Goal: Task Accomplishment & Management: Manage account settings

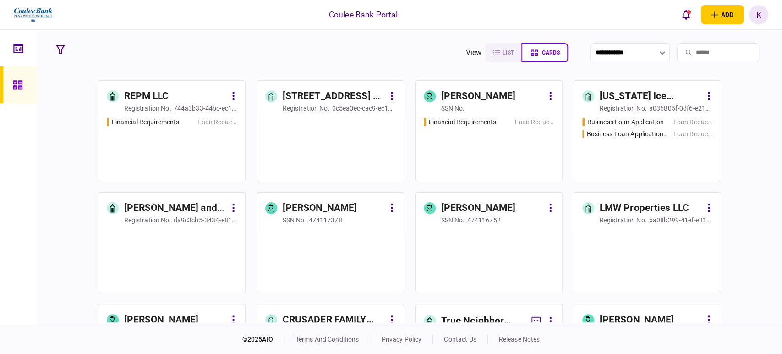
click at [688, 49] on input "search" at bounding box center [718, 52] width 82 height 19
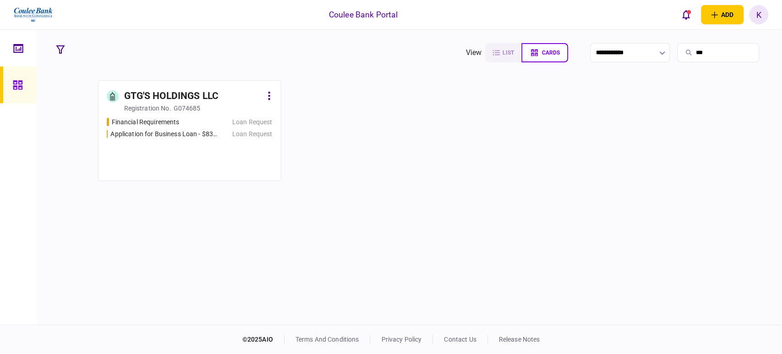
type input "***"
click at [189, 147] on div "Financial Requirements Loan Request Application for Business Loan - $832,500 - …" at bounding box center [190, 144] width 166 height 55
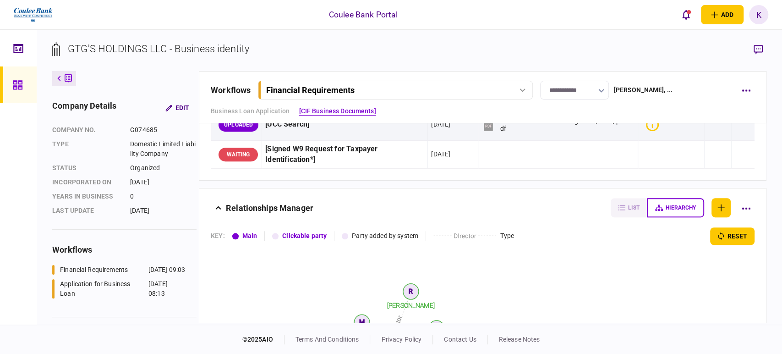
scroll to position [356, 0]
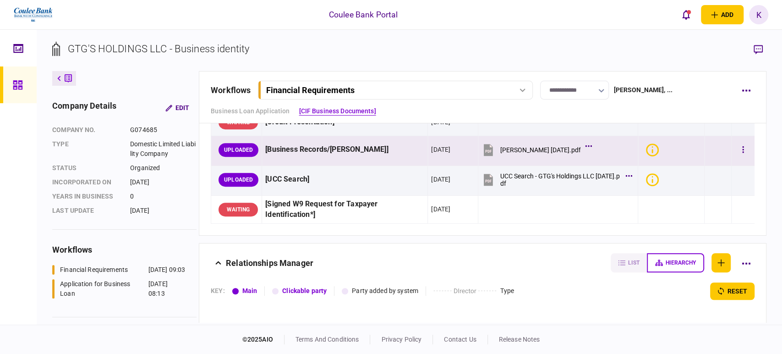
click at [486, 149] on icon at bounding box center [489, 150] width 6 height 3
click at [742, 149] on icon "button" at bounding box center [743, 149] width 2 height 9
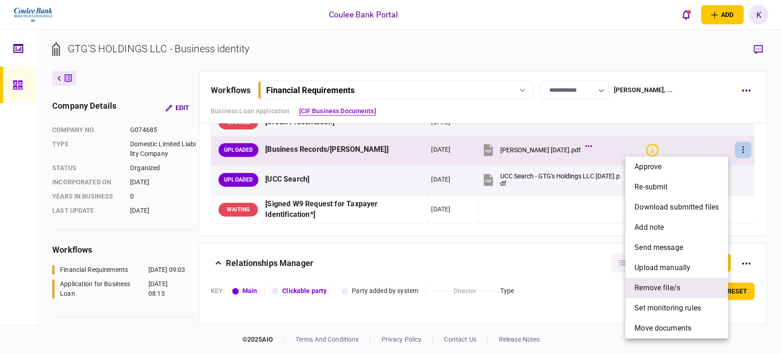
click at [667, 287] on span "remove file/s" at bounding box center [657, 287] width 46 height 11
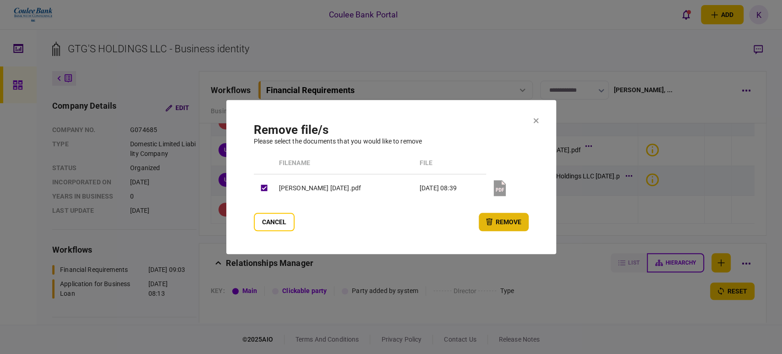
click at [495, 223] on button "remove" at bounding box center [504, 222] width 50 height 18
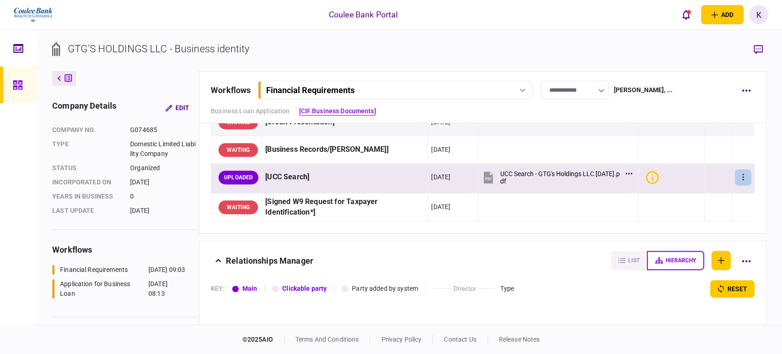
click at [740, 171] on button "button" at bounding box center [743, 177] width 16 height 16
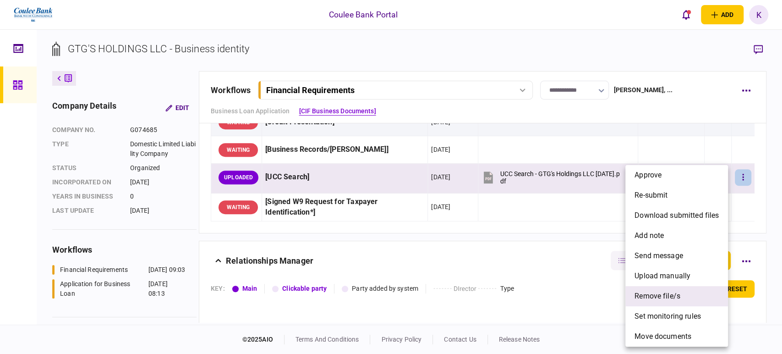
click at [659, 294] on span "remove file/s" at bounding box center [657, 295] width 46 height 11
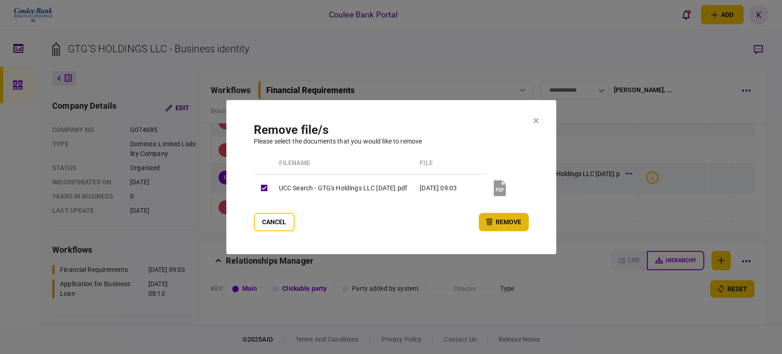
click at [500, 217] on button "remove" at bounding box center [504, 222] width 50 height 18
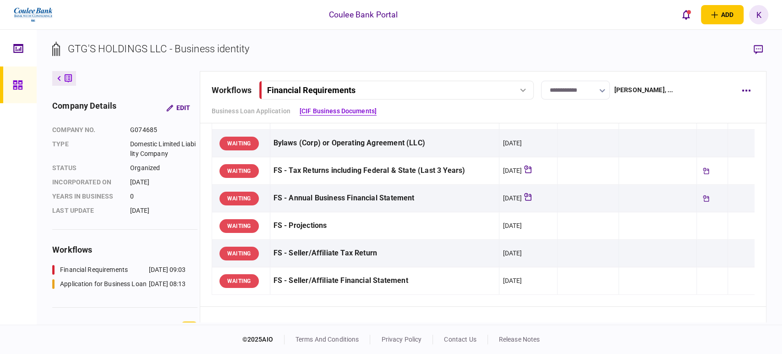
scroll to position [0, 0]
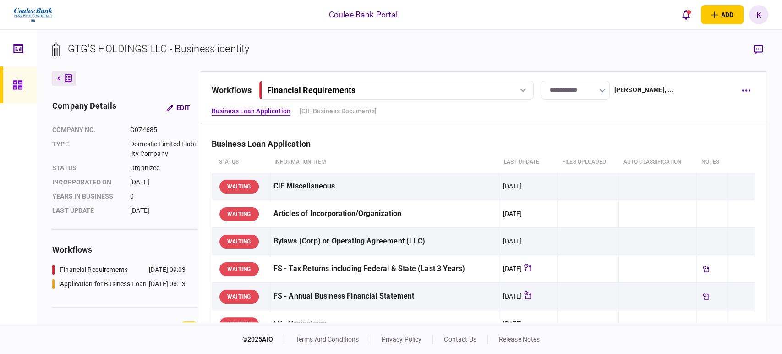
drag, startPoint x: 502, startPoint y: 91, endPoint x: 436, endPoint y: 104, distance: 67.6
click at [502, 91] on div "Financial Requirements" at bounding box center [385, 90] width 237 height 10
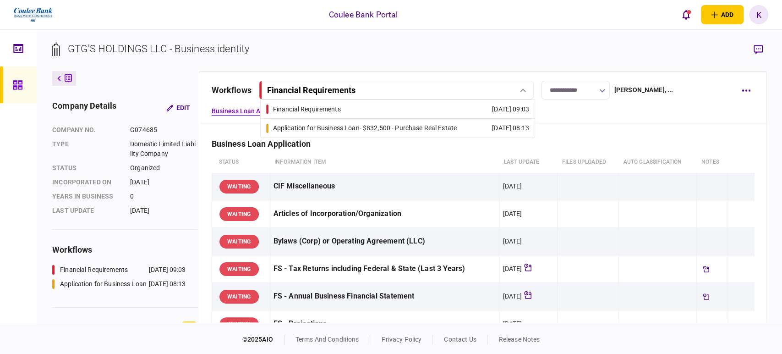
click at [343, 127] on div "Application for Business Loan - $832,500 - Purchase Real Estate" at bounding box center [365, 128] width 184 height 10
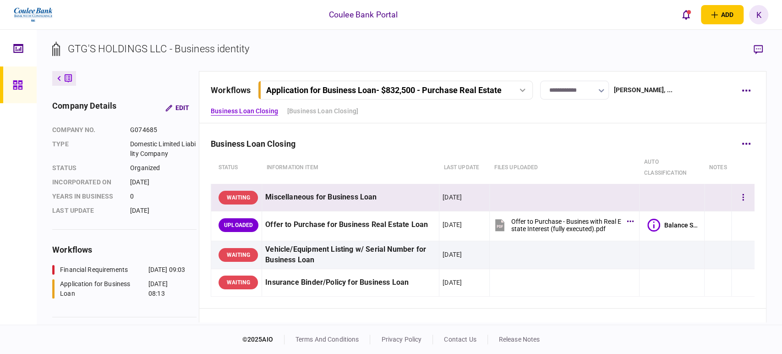
scroll to position [153, 0]
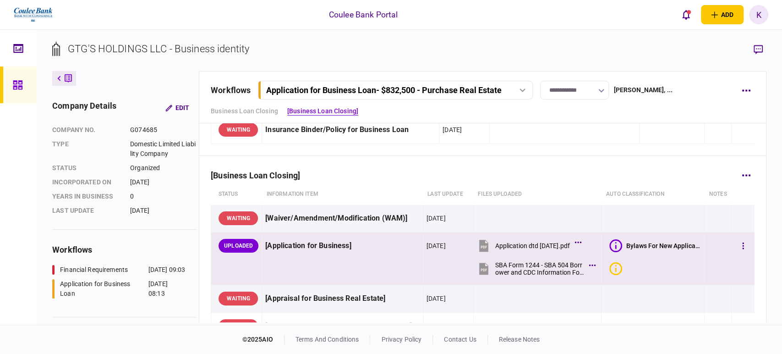
click at [479, 248] on icon at bounding box center [483, 246] width 9 height 12
click at [480, 268] on icon at bounding box center [483, 269] width 9 height 12
click at [742, 247] on button "button" at bounding box center [743, 245] width 16 height 16
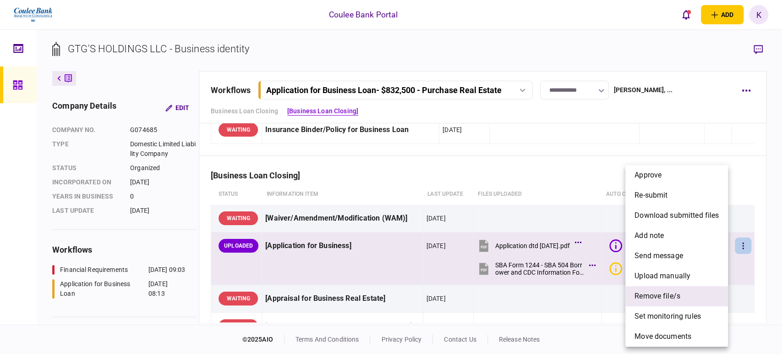
click at [702, 300] on li "remove file/s" at bounding box center [676, 296] width 103 height 20
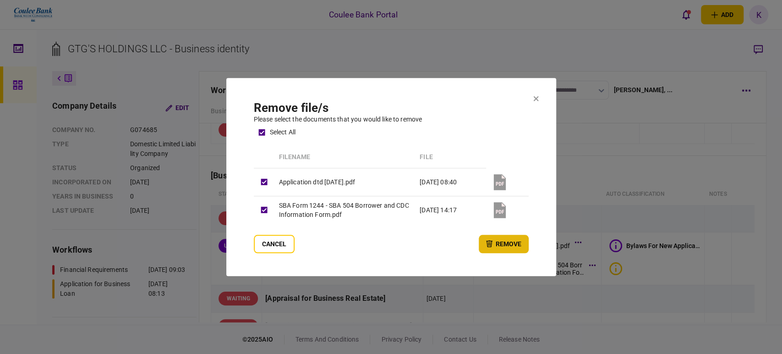
click at [517, 240] on button "remove" at bounding box center [504, 244] width 50 height 18
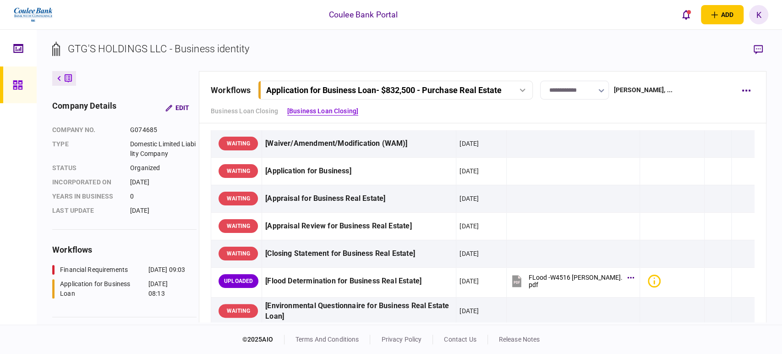
scroll to position [254, 0]
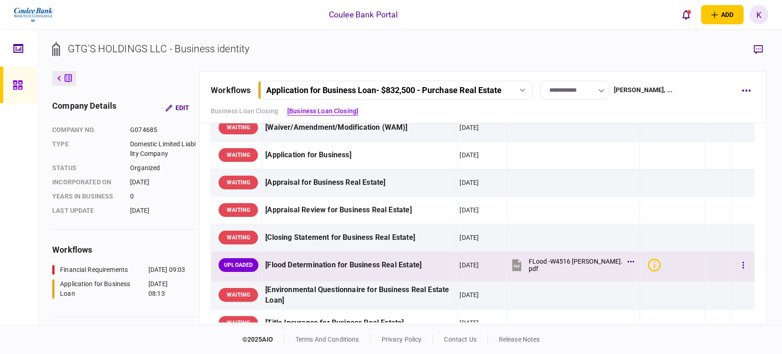
click at [520, 265] on icon at bounding box center [517, 266] width 6 height 3
click at [738, 262] on button "button" at bounding box center [743, 265] width 16 height 16
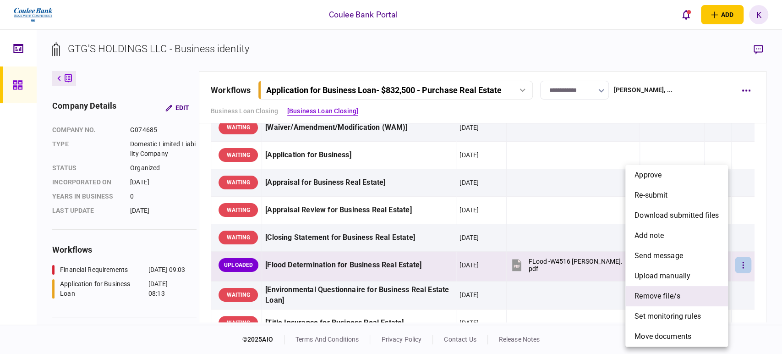
click at [655, 300] on span "remove file/s" at bounding box center [657, 295] width 46 height 11
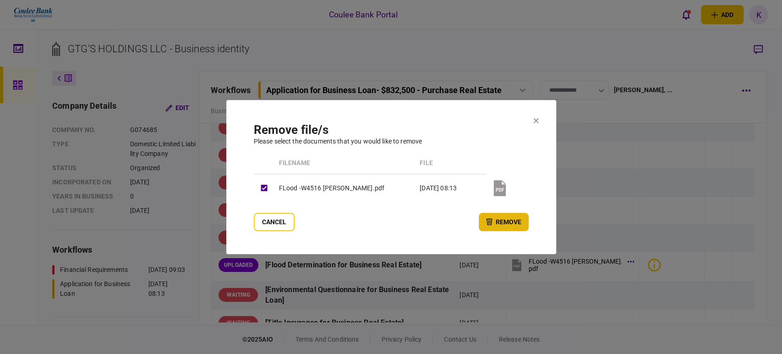
click at [518, 220] on button "remove" at bounding box center [504, 222] width 50 height 18
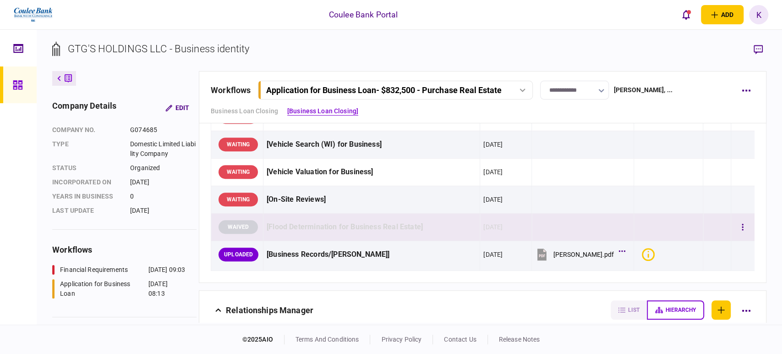
scroll to position [447, 0]
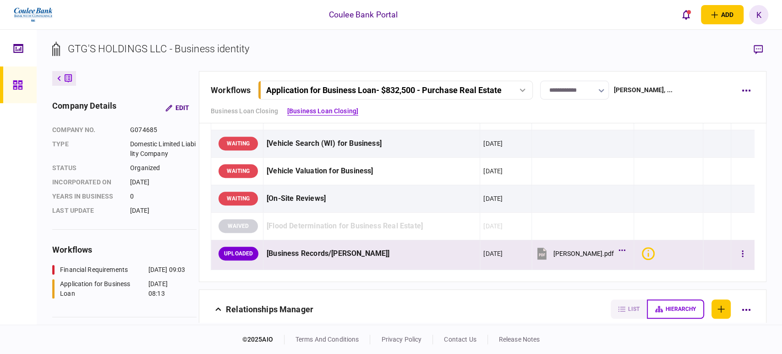
click at [542, 252] on icon at bounding box center [541, 254] width 9 height 12
click at [742, 254] on icon "button" at bounding box center [743, 253] width 2 height 9
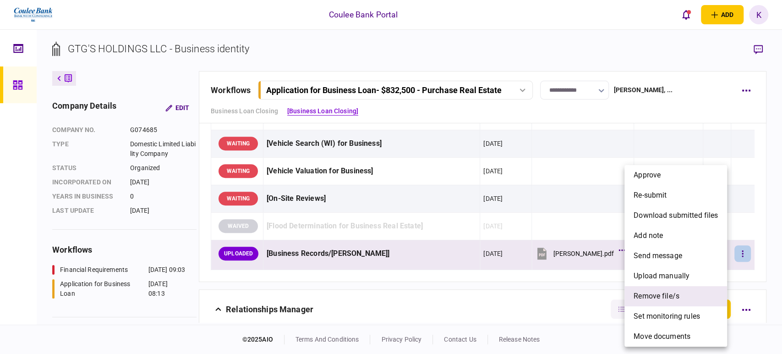
click at [665, 295] on span "remove file/s" at bounding box center [657, 295] width 46 height 11
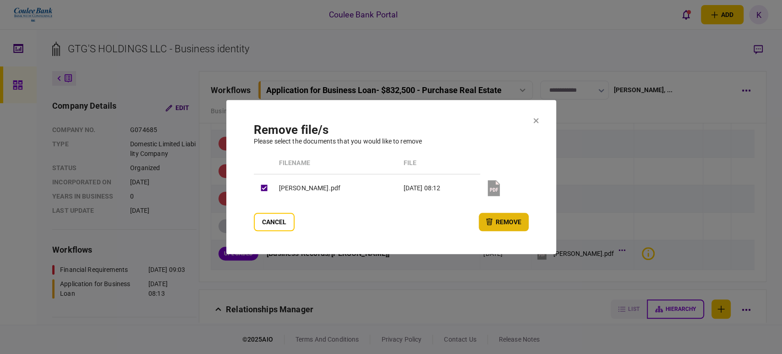
click at [514, 226] on button "remove" at bounding box center [504, 222] width 50 height 18
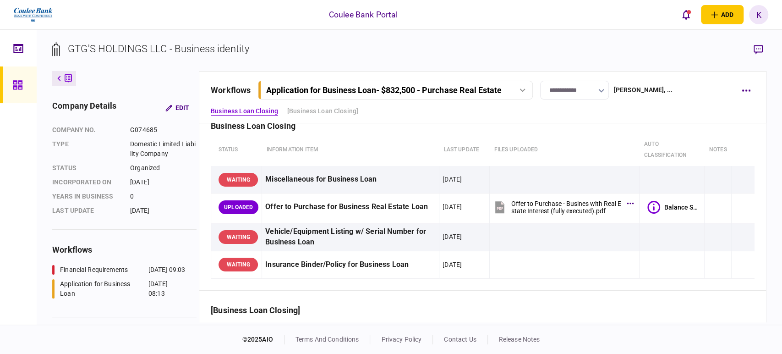
scroll to position [0, 0]
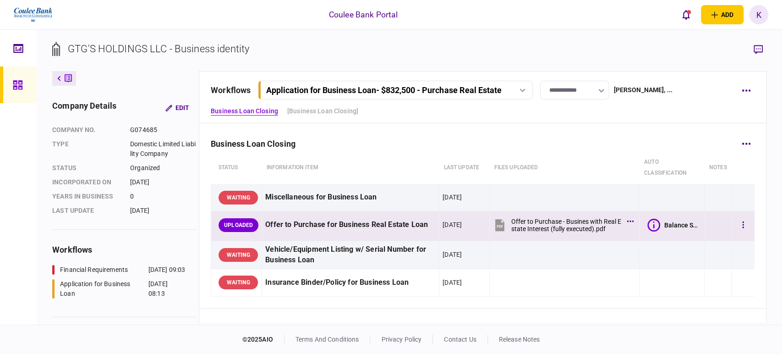
click at [499, 222] on icon at bounding box center [500, 225] width 14 height 14
click at [735, 227] on button "button" at bounding box center [743, 225] width 16 height 16
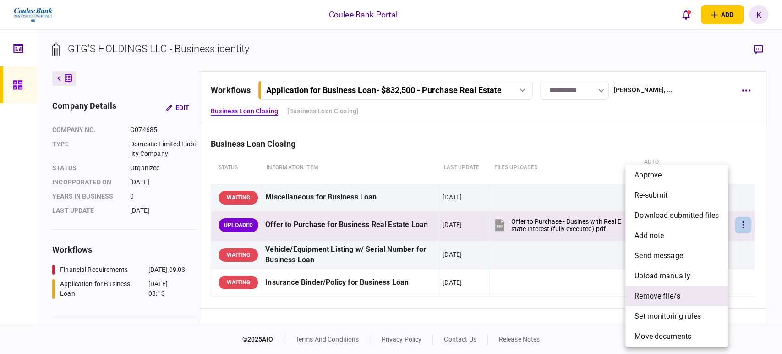
click at [660, 293] on span "remove file/s" at bounding box center [657, 295] width 46 height 11
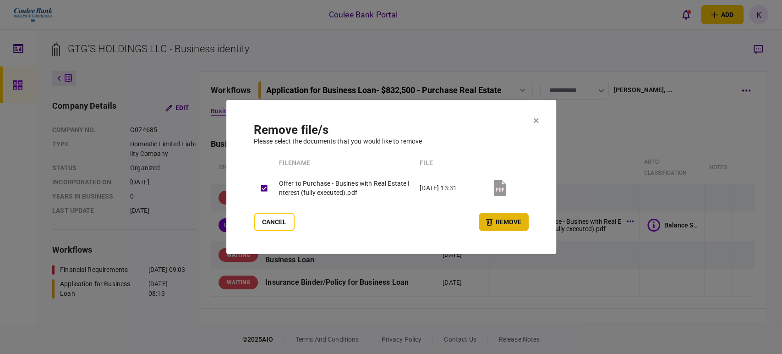
click at [498, 222] on button "remove" at bounding box center [504, 222] width 50 height 18
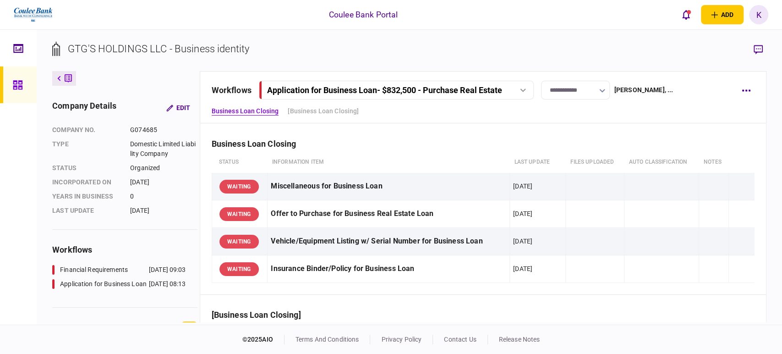
click at [521, 94] on div "Application for Business Loan - $832,500 - Purchase Real Estate" at bounding box center [396, 90] width 268 height 10
click at [308, 112] on div "Financial Requirements" at bounding box center [307, 109] width 68 height 10
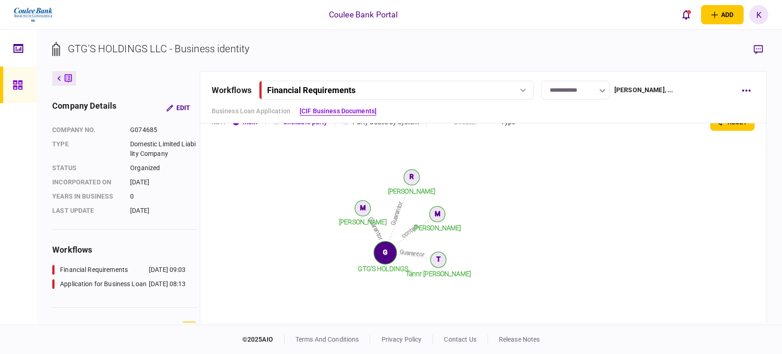
scroll to position [558, 0]
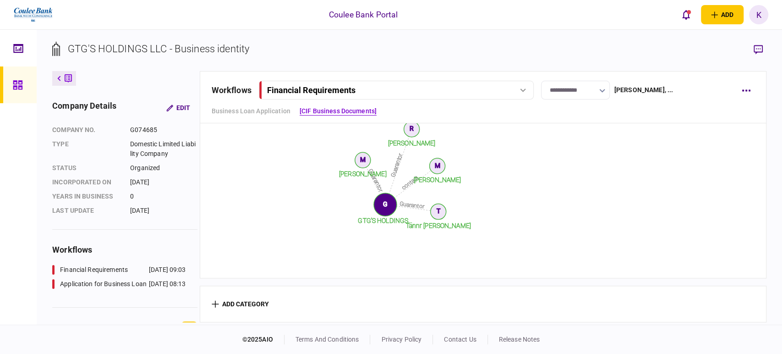
click at [365, 158] on text "M" at bounding box center [362, 159] width 5 height 7
drag, startPoint x: 369, startPoint y: 161, endPoint x: 370, endPoint y: 196, distance: 34.8
click at [370, 164] on icon "contact Guarantor Guarantor Guarantor [PERSON_NAME] GTG'S HOLDINGS... [PERSON_N…" at bounding box center [407, 173] width 391 height 183
click at [407, 135] on icon "contact Guarantor Guarantor Guarantor [PERSON_NAME] GTG'S HOLDINGS... [PERSON_N…" at bounding box center [407, 173] width 391 height 183
click at [418, 139] on tspan "[PERSON_NAME]" at bounding box center [412, 142] width 48 height 7
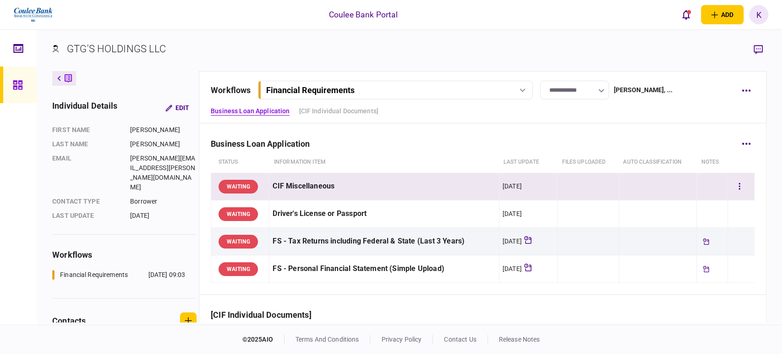
scroll to position [102, 0]
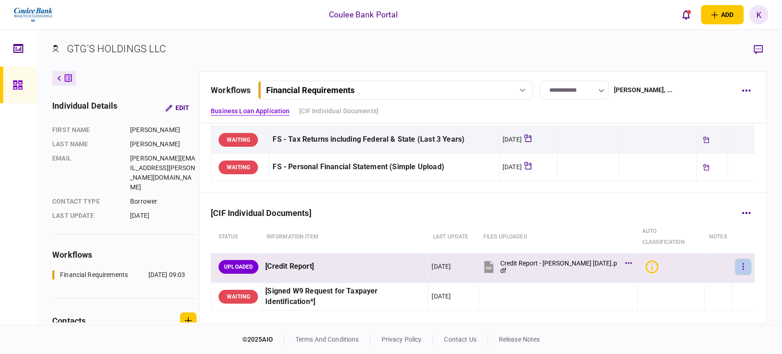
click at [735, 262] on button "button" at bounding box center [743, 266] width 16 height 16
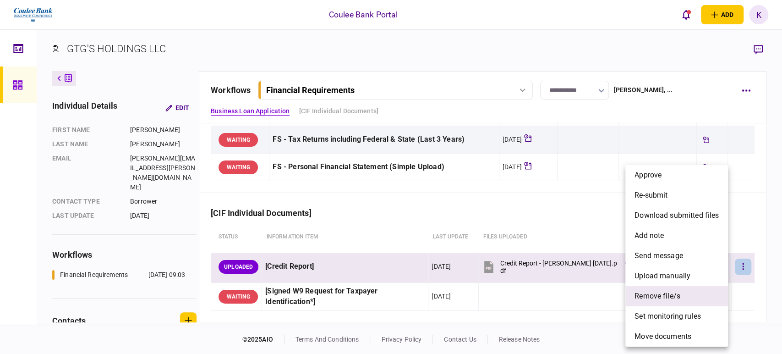
click at [663, 298] on span "remove file/s" at bounding box center [657, 295] width 46 height 11
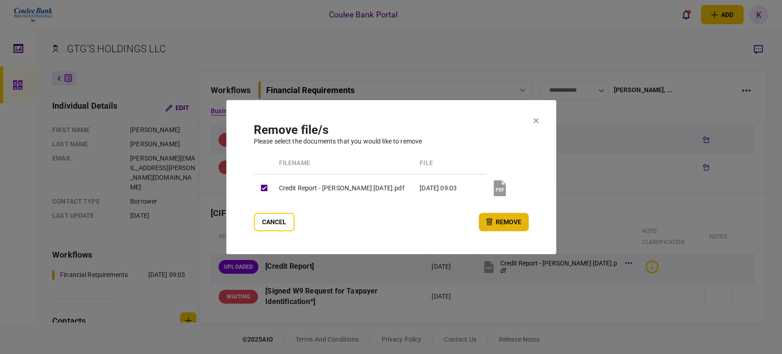
click at [515, 225] on button "remove" at bounding box center [504, 222] width 50 height 18
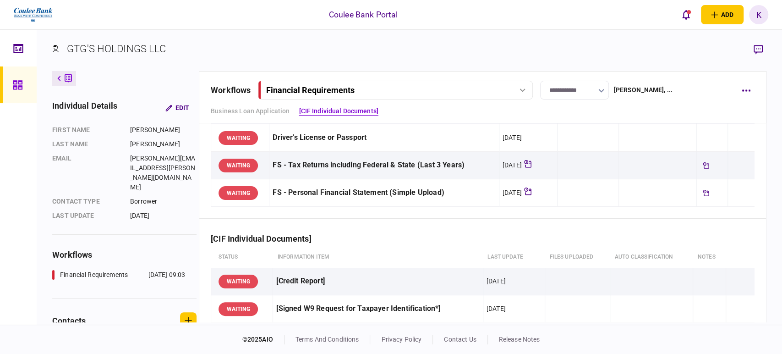
scroll to position [32, 0]
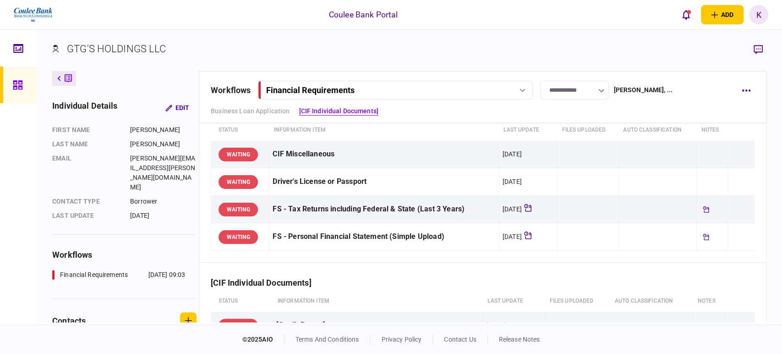
click at [502, 92] on div "Financial Requirements" at bounding box center [384, 90] width 237 height 10
click at [496, 114] on div "[DATE] 09:03" at bounding box center [510, 109] width 37 height 10
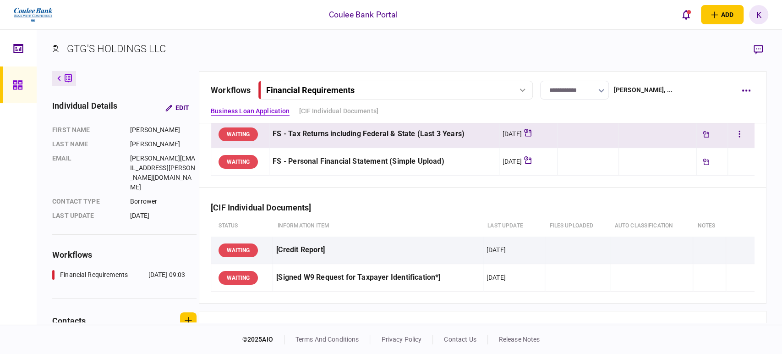
scroll to position [134, 0]
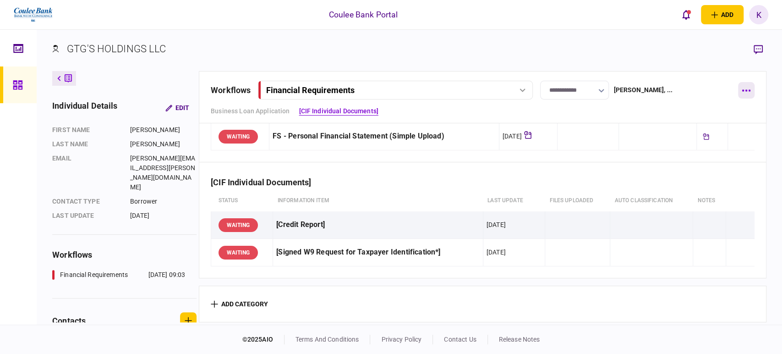
click at [751, 89] on button "button" at bounding box center [746, 90] width 16 height 16
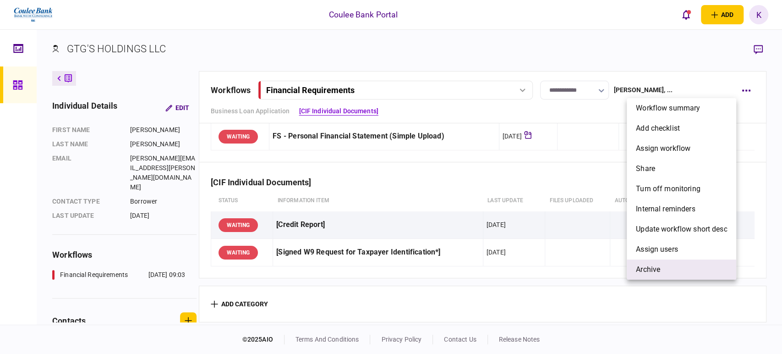
click at [671, 264] on li "archive" at bounding box center [681, 269] width 109 height 20
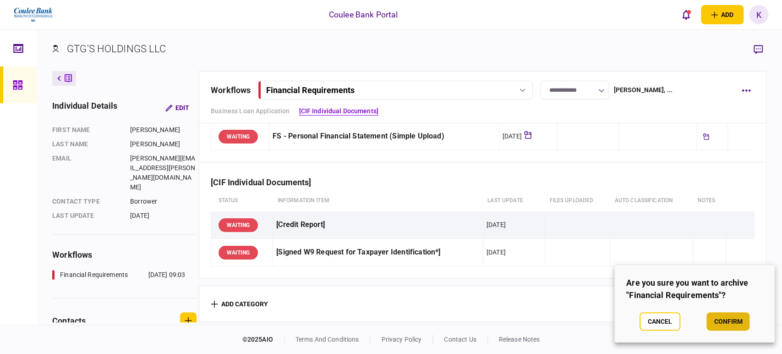
click at [728, 324] on button "confirm" at bounding box center [727, 321] width 43 height 18
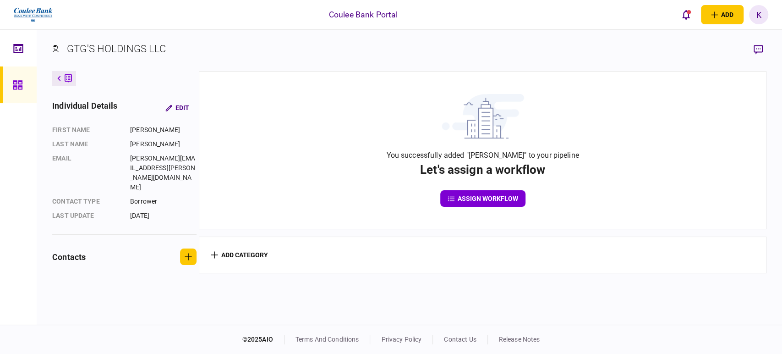
click at [65, 76] on icon at bounding box center [68, 79] width 7 height 10
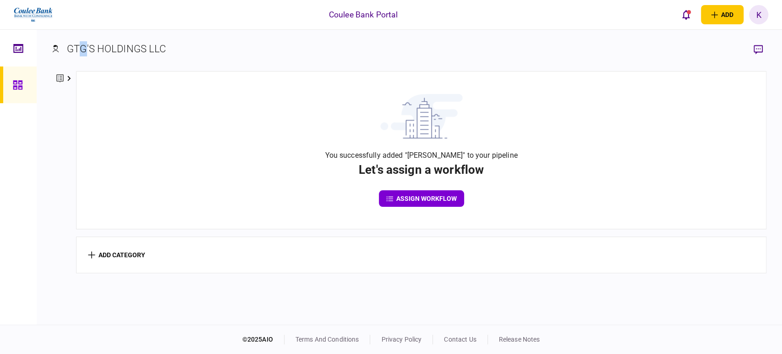
click at [83, 48] on div "GTG'S HOLDINGS LLC" at bounding box center [116, 48] width 99 height 15
click at [21, 45] on icon at bounding box center [18, 48] width 10 height 9
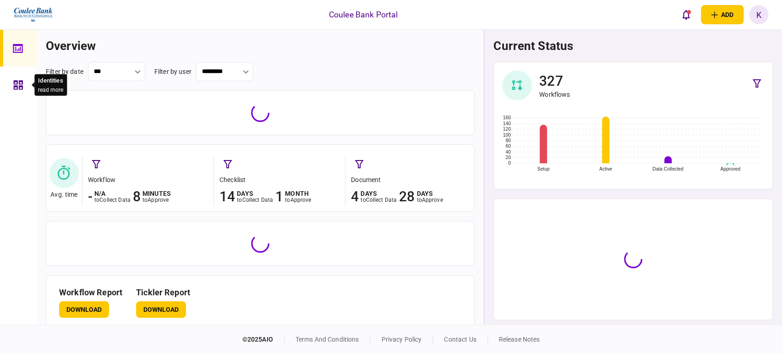
click at [22, 79] on div at bounding box center [20, 84] width 15 height 37
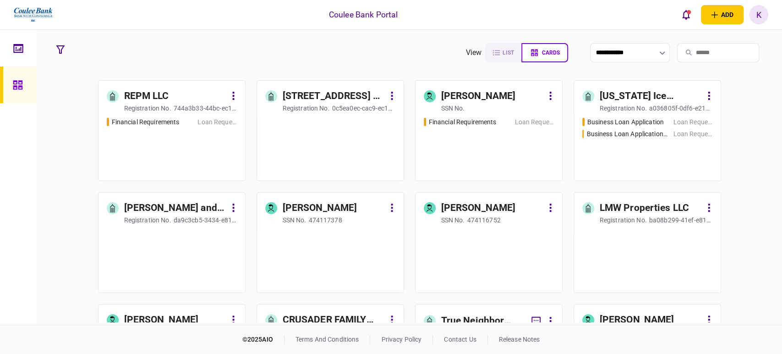
click at [690, 54] on input "search" at bounding box center [718, 52] width 82 height 19
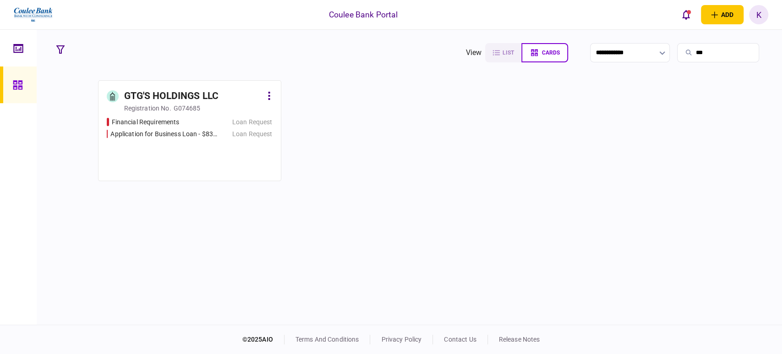
type input "***"
click at [178, 87] on link "GTG'S HOLDINGS LLC registration no. G074685 Financial Requirements Loan Request…" at bounding box center [189, 130] width 183 height 101
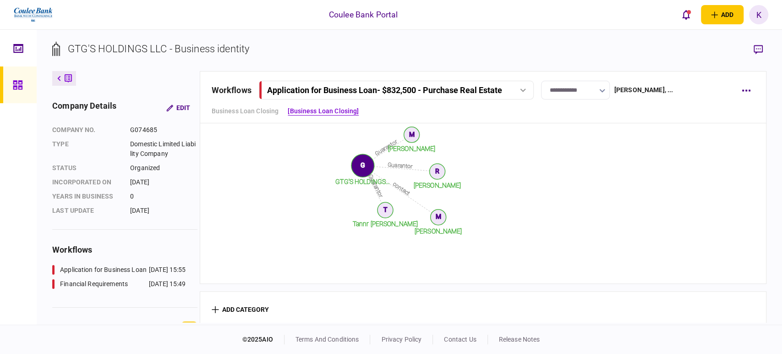
scroll to position [695, 0]
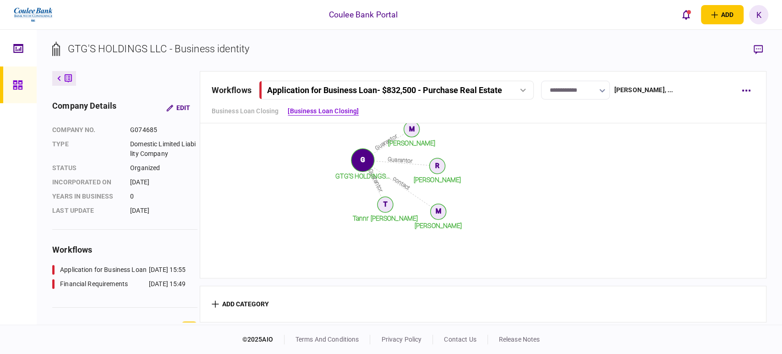
click at [410, 142] on tspan "[PERSON_NAME]" at bounding box center [412, 142] width 48 height 7
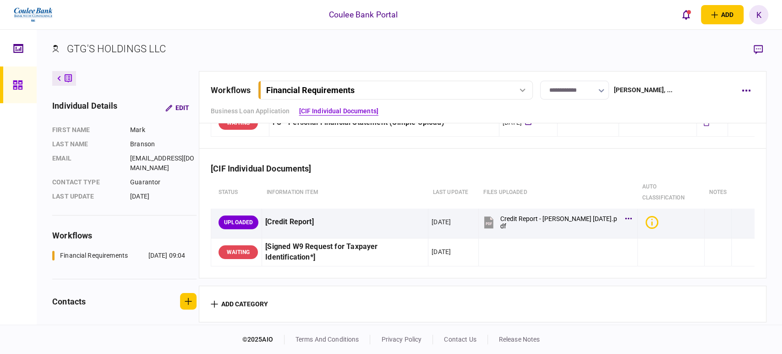
scroll to position [147, 0]
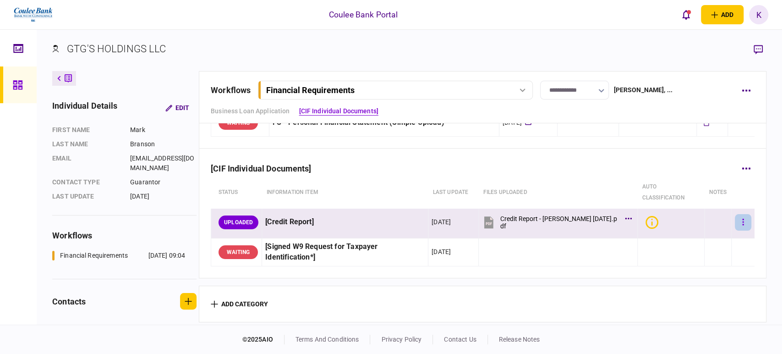
click at [735, 218] on button "button" at bounding box center [743, 222] width 16 height 16
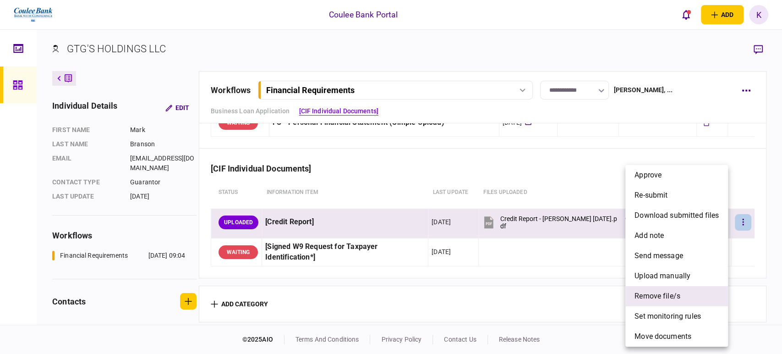
click at [657, 297] on span "remove file/s" at bounding box center [657, 295] width 46 height 11
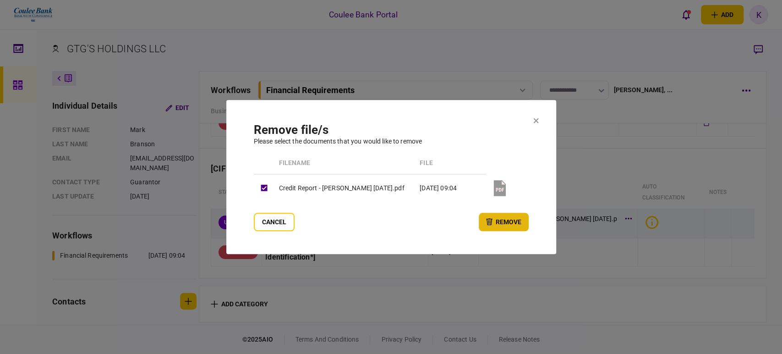
click at [505, 220] on button "remove" at bounding box center [504, 222] width 50 height 18
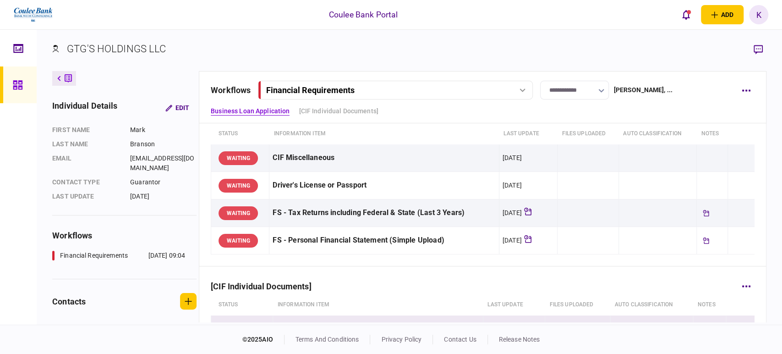
scroll to position [0, 0]
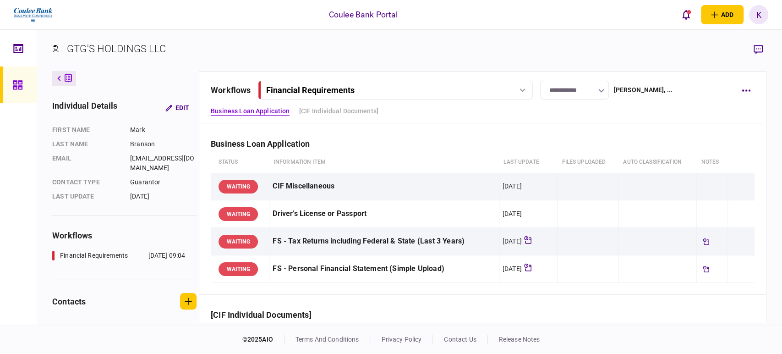
click at [503, 93] on div "Financial Requirements" at bounding box center [384, 90] width 237 height 10
click at [745, 91] on button "button" at bounding box center [746, 90] width 16 height 16
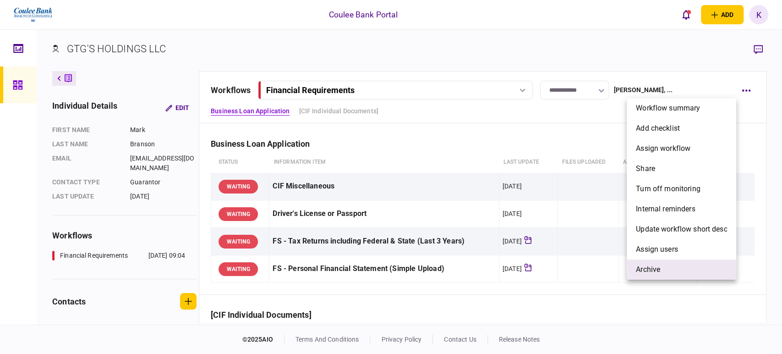
click at [658, 273] on span "archive" at bounding box center [648, 269] width 24 height 11
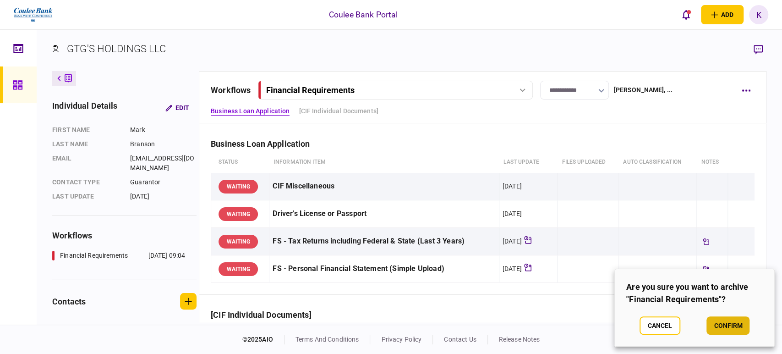
click at [727, 328] on button "confirm" at bounding box center [727, 325] width 43 height 18
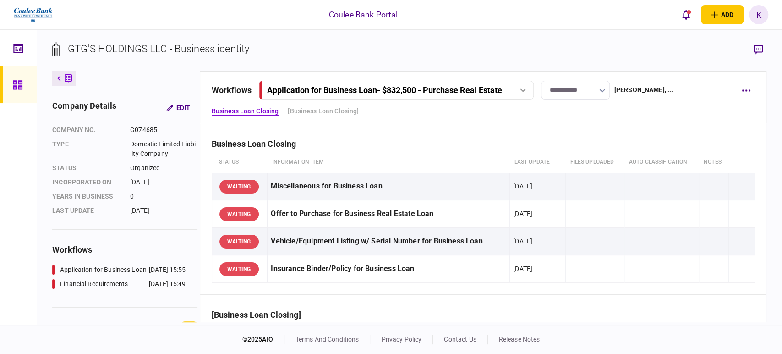
scroll to position [695, 0]
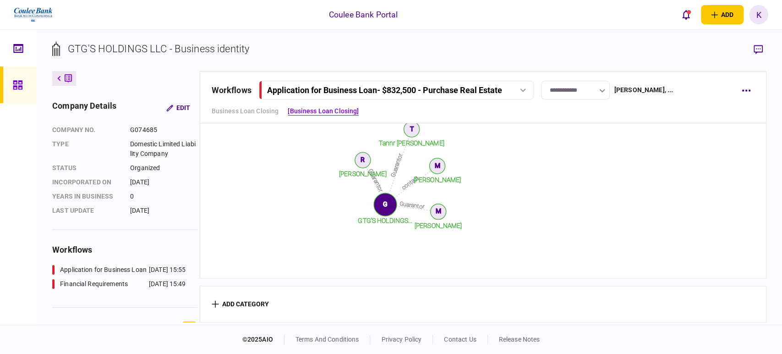
click at [414, 144] on tspan "Tannr [PERSON_NAME]" at bounding box center [412, 142] width 66 height 7
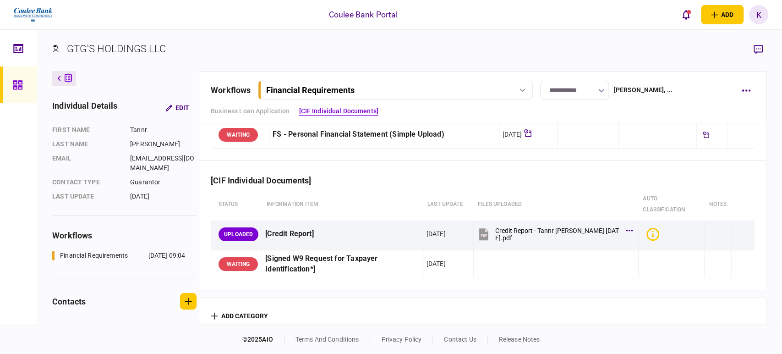
scroll to position [147, 0]
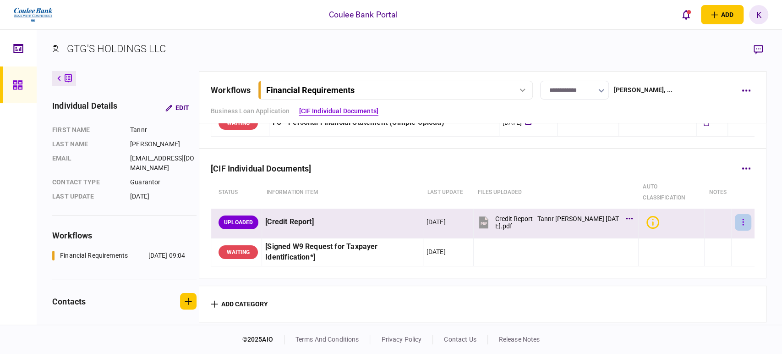
click at [736, 225] on button "button" at bounding box center [743, 222] width 16 height 16
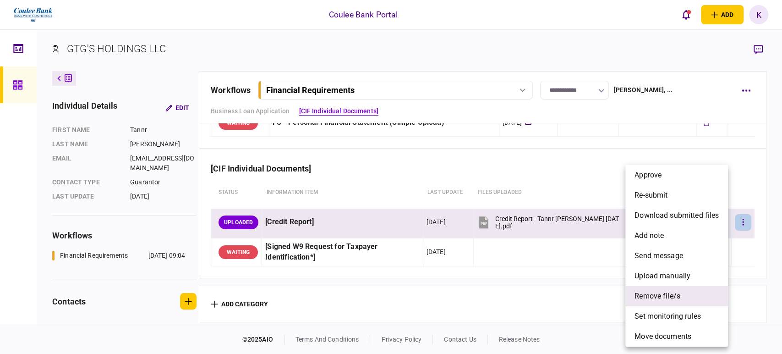
click at [667, 300] on span "remove file/s" at bounding box center [657, 295] width 46 height 11
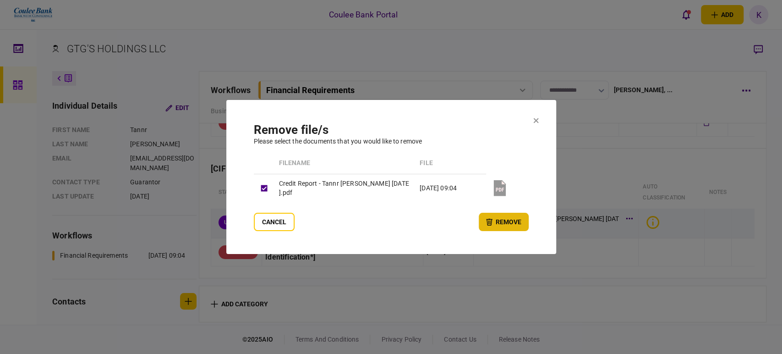
click at [506, 220] on button "remove" at bounding box center [504, 222] width 50 height 18
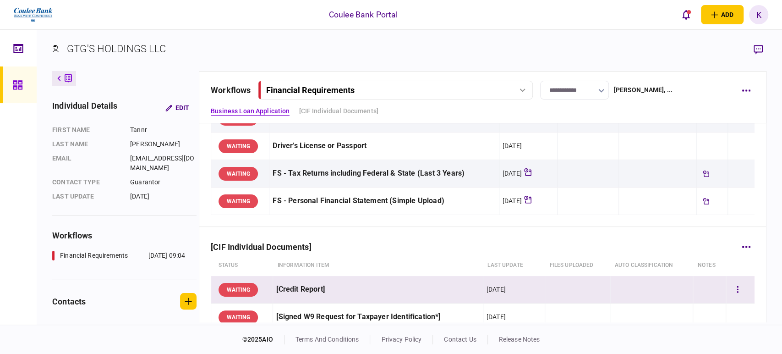
scroll to position [0, 0]
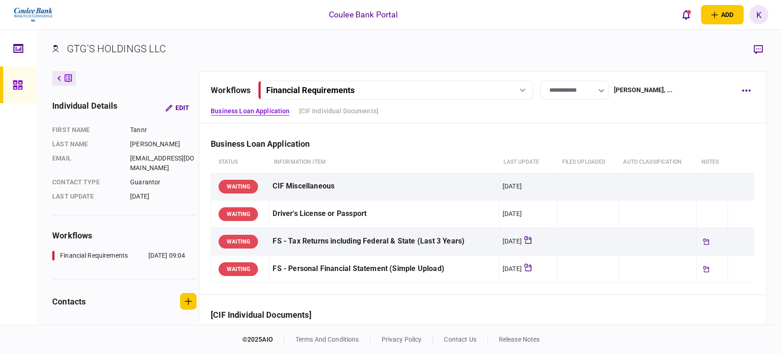
click at [508, 88] on div "Financial Requirements" at bounding box center [395, 90] width 268 height 10
click at [743, 91] on button "button" at bounding box center [746, 90] width 16 height 16
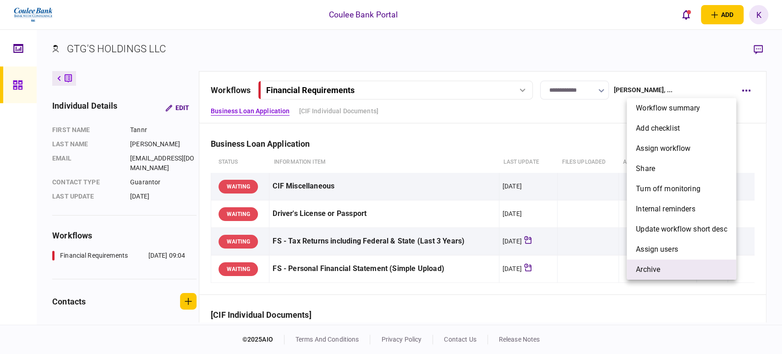
click at [652, 275] on li "archive" at bounding box center [681, 269] width 109 height 20
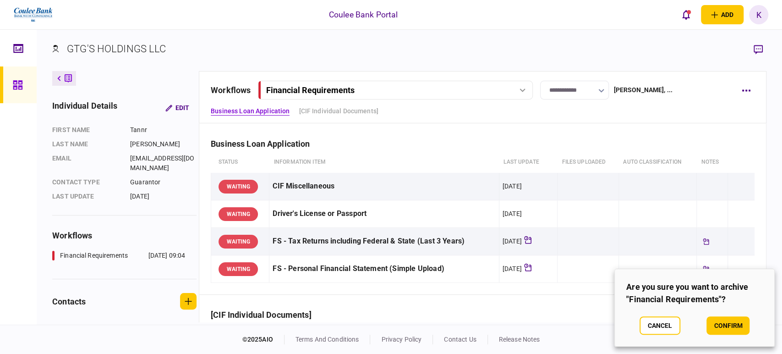
click at [731, 321] on button "confirm" at bounding box center [727, 325] width 43 height 18
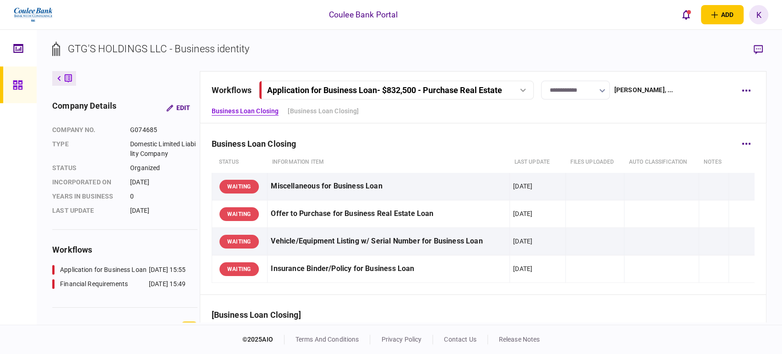
scroll to position [661, 0]
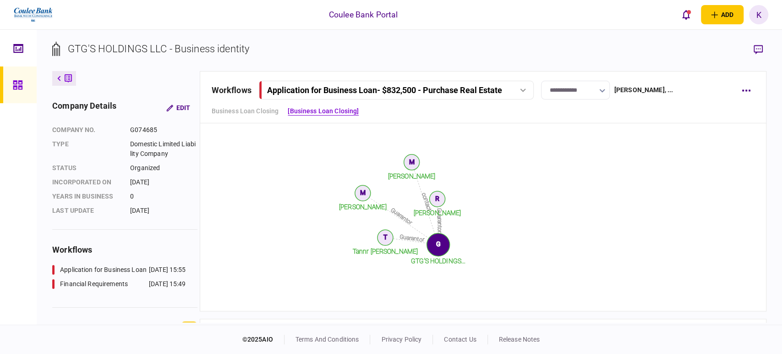
click at [31, 81] on link at bounding box center [18, 84] width 37 height 37
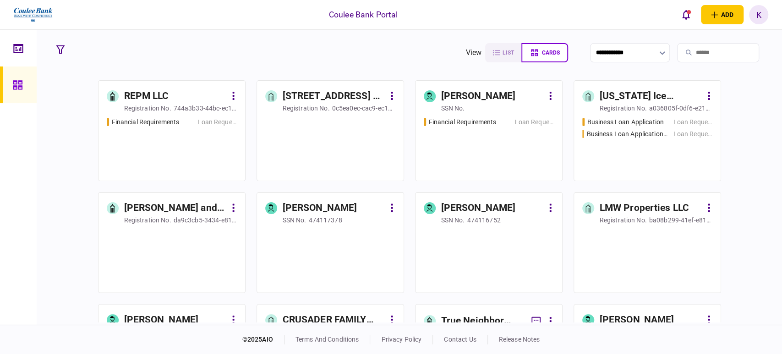
click at [704, 54] on input "search" at bounding box center [718, 52] width 82 height 19
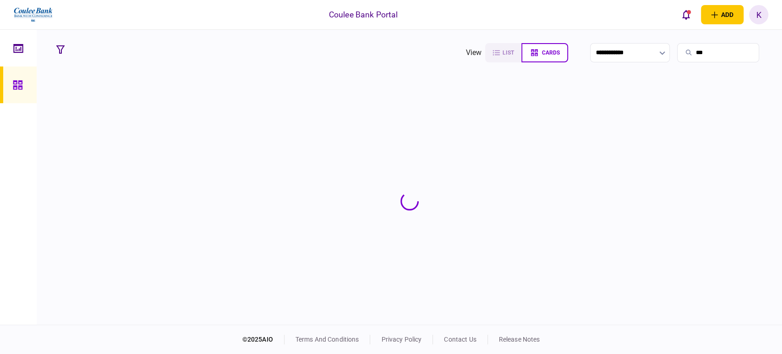
type input "***"
click at [416, 143] on section at bounding box center [409, 201] width 714 height 242
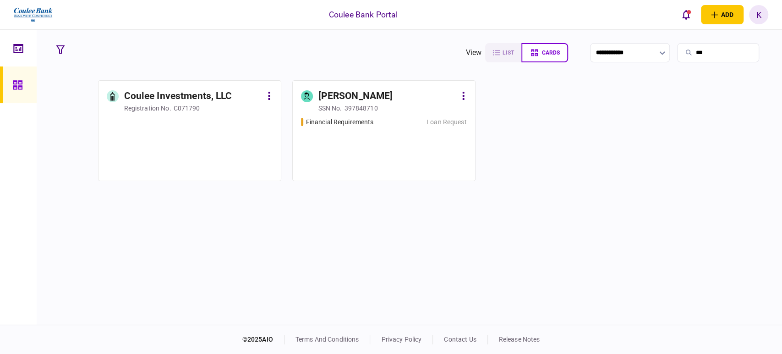
click at [376, 171] on div "Financial Requirements Loan Request" at bounding box center [384, 144] width 166 height 55
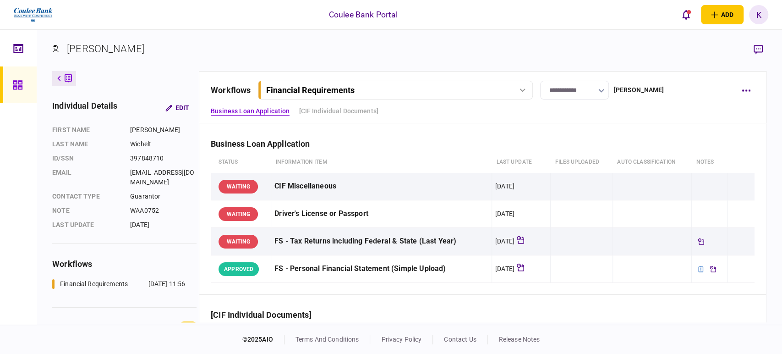
click at [522, 88] on icon at bounding box center [522, 90] width 6 height 4
click at [748, 89] on icon "button" at bounding box center [746, 90] width 9 height 2
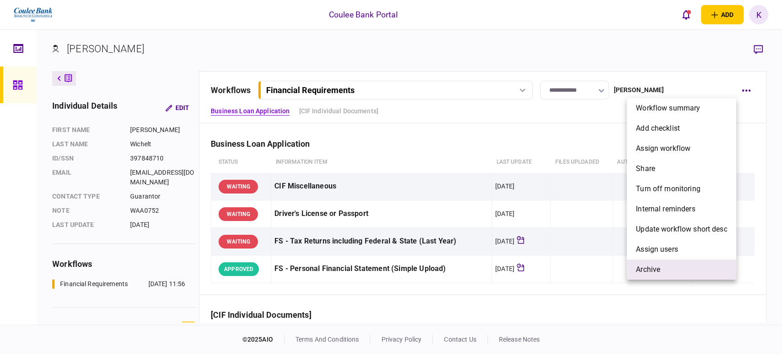
click at [653, 274] on span "archive" at bounding box center [648, 269] width 24 height 11
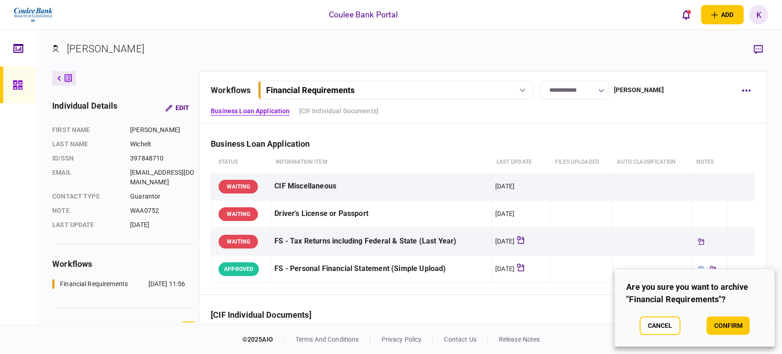
click at [737, 324] on button "confirm" at bounding box center [727, 325] width 43 height 18
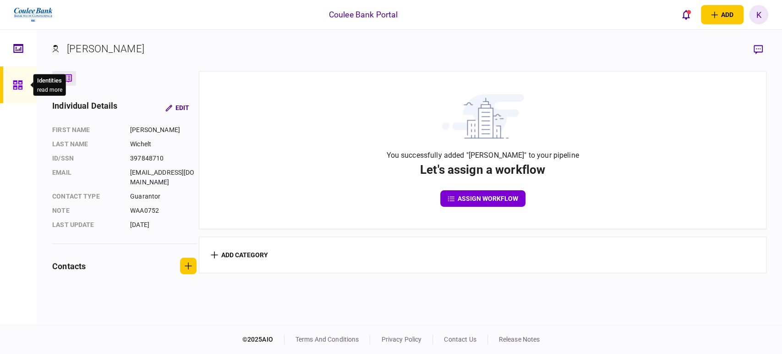
click at [22, 76] on div at bounding box center [20, 84] width 15 height 37
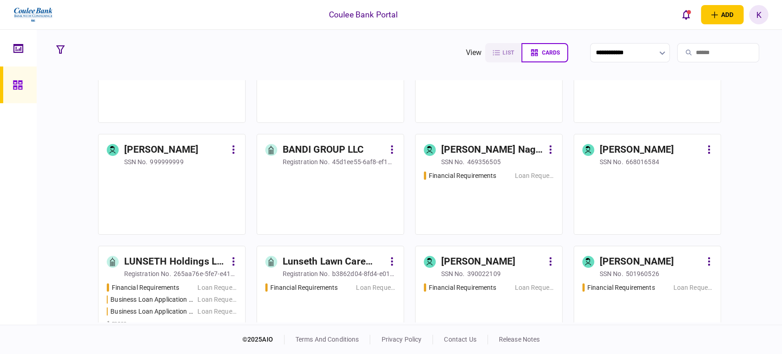
scroll to position [2392, 0]
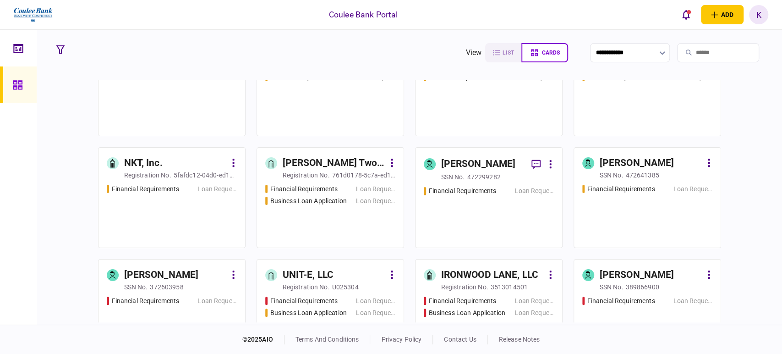
click at [482, 217] on div "Financial Requirements Loan Request" at bounding box center [489, 212] width 130 height 53
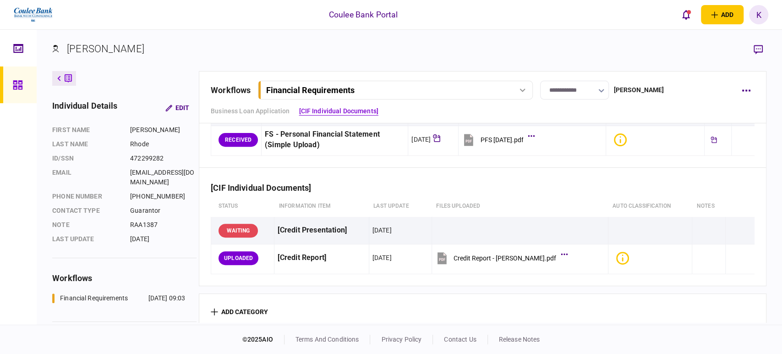
scroll to position [280, 0]
